Goal: Task Accomplishment & Management: Use online tool/utility

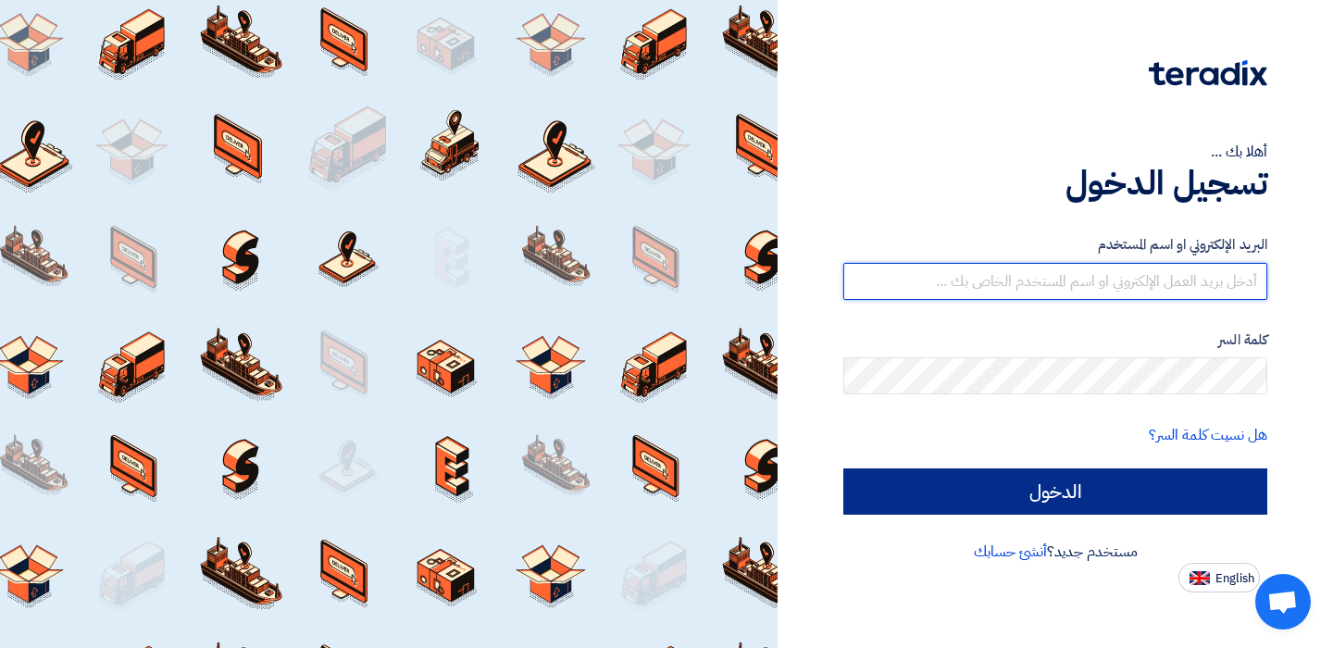
type input "[EMAIL_ADDRESS][DOMAIN_NAME]"
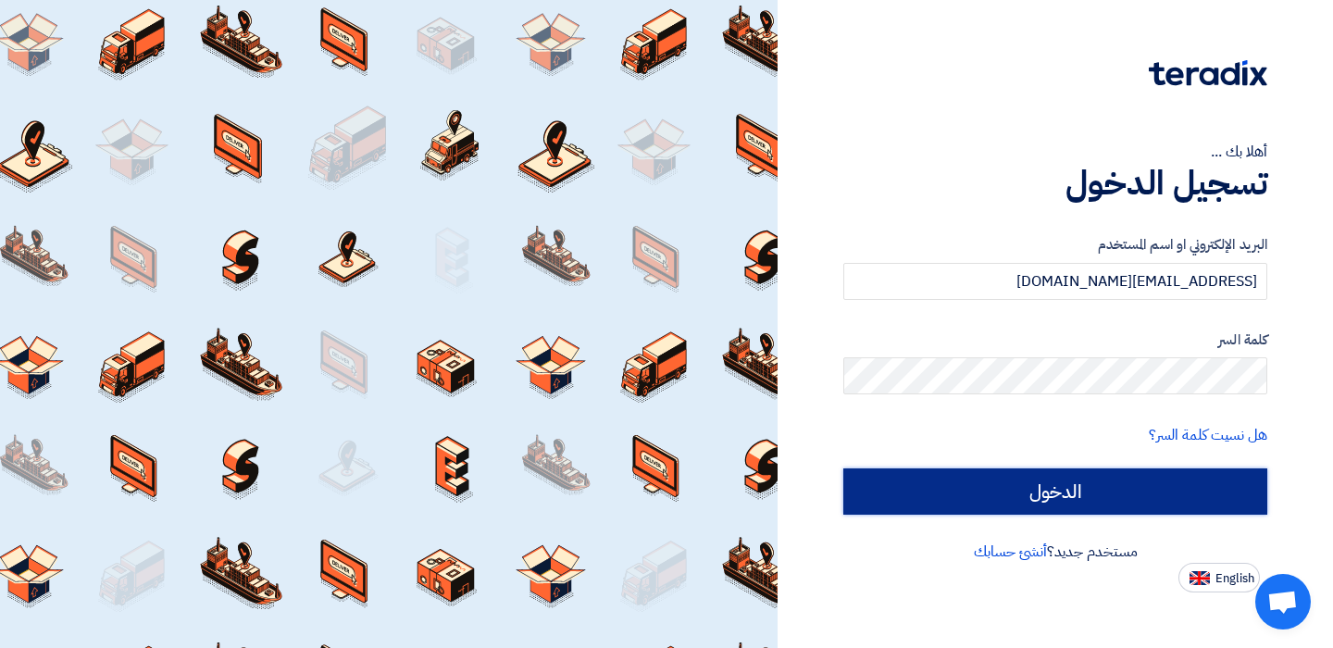
click at [1042, 486] on input "الدخول" at bounding box center [1056, 492] width 424 height 46
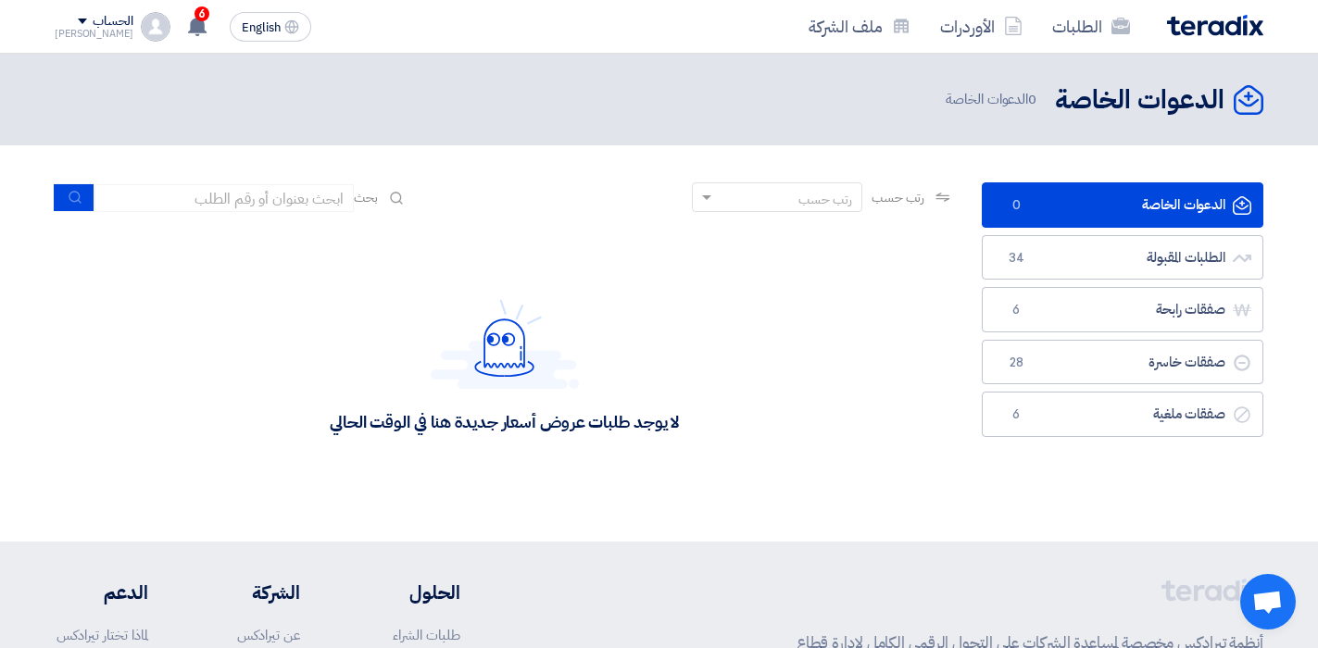
click at [1136, 199] on link "الدعوات الخاصة الدعوات الخاصة 0" at bounding box center [1123, 204] width 282 height 45
click at [1139, 257] on link "الطلبات المقبولة الطلبات المقبولة 34" at bounding box center [1123, 257] width 282 height 45
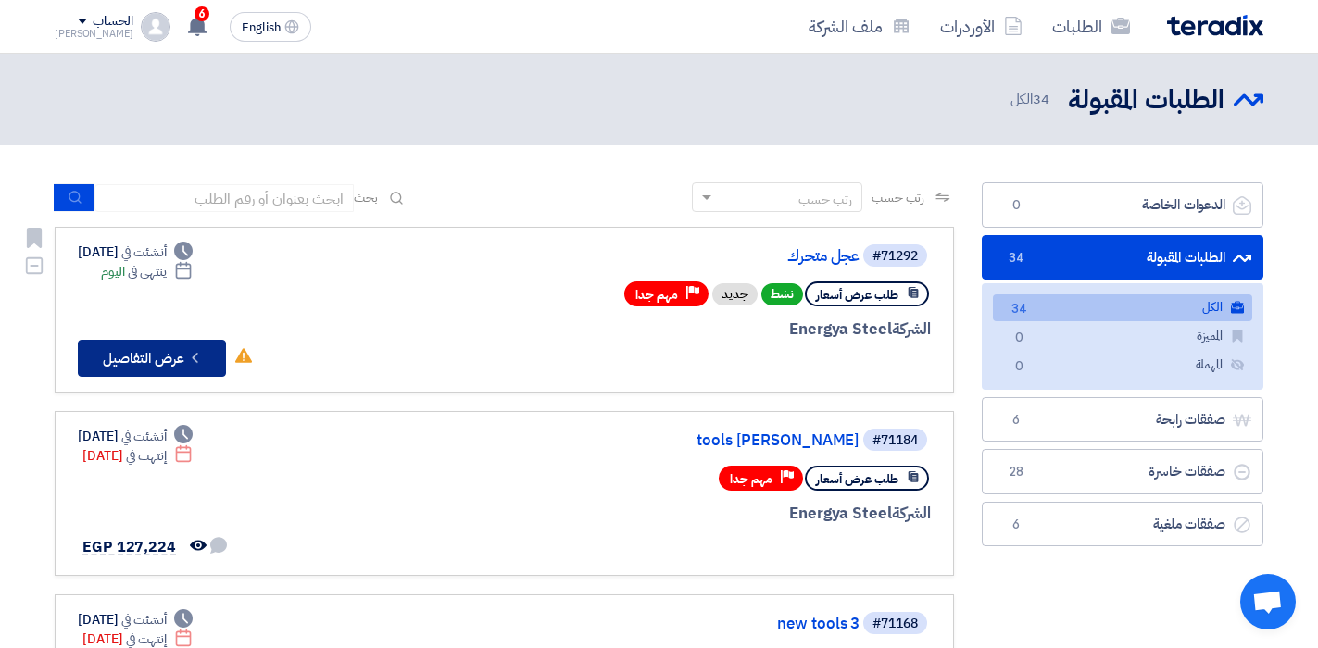
click at [173, 363] on button "Check details عرض التفاصيل" at bounding box center [152, 358] width 148 height 37
